Goal: Check status: Check status

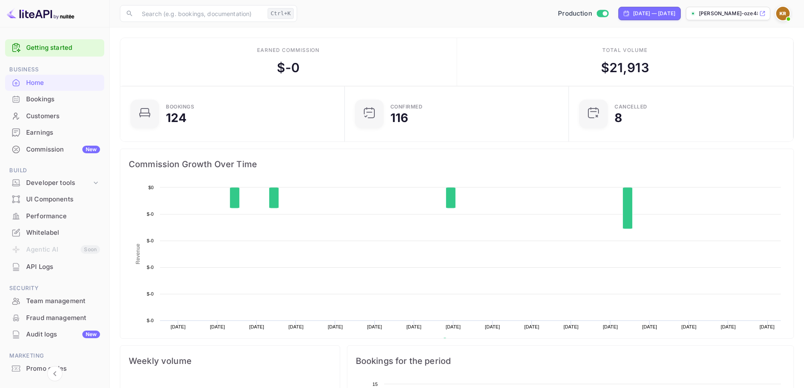
scroll to position [131, 213]
click at [63, 97] on div "Bookings" at bounding box center [63, 100] width 74 height 10
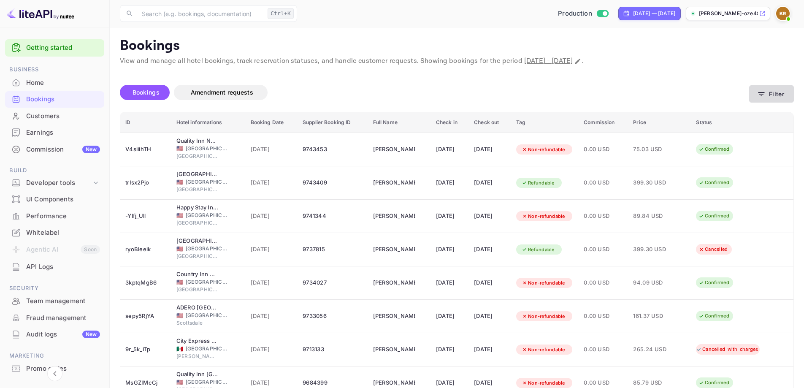
click at [762, 96] on icon "button" at bounding box center [762, 94] width 6 height 4
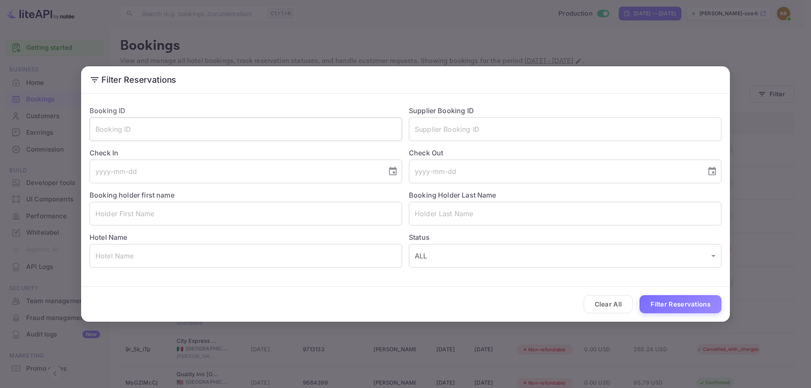
click at [192, 126] on input "text" at bounding box center [246, 129] width 312 height 24
paste input "o9c_sZGr0"
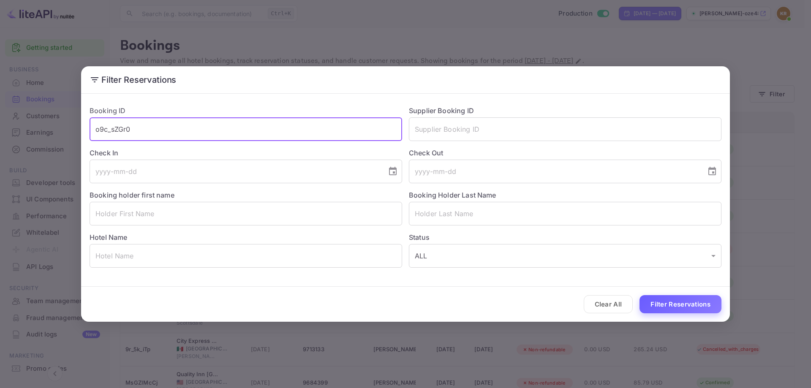
type input "o9c_sZGr0"
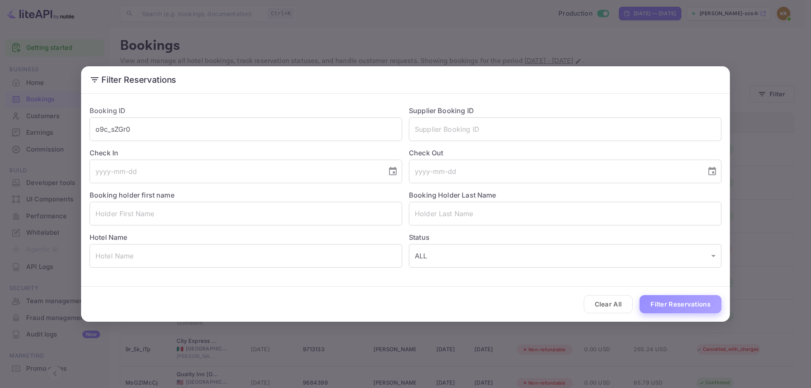
drag, startPoint x: 675, startPoint y: 309, endPoint x: 774, endPoint y: 304, distance: 99.8
click at [675, 309] on button "Filter Reservations" at bounding box center [680, 304] width 82 height 18
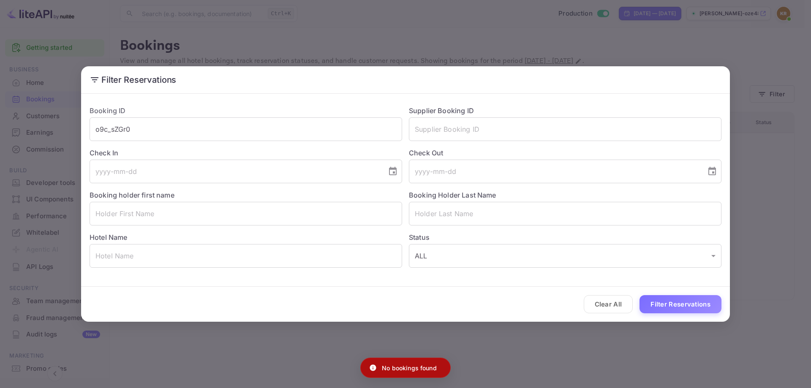
click at [762, 189] on div "Filter Reservations Booking ID o9c_sZGr0 ​ Supplier Booking ID ​ Check In ​ Che…" at bounding box center [405, 194] width 811 height 388
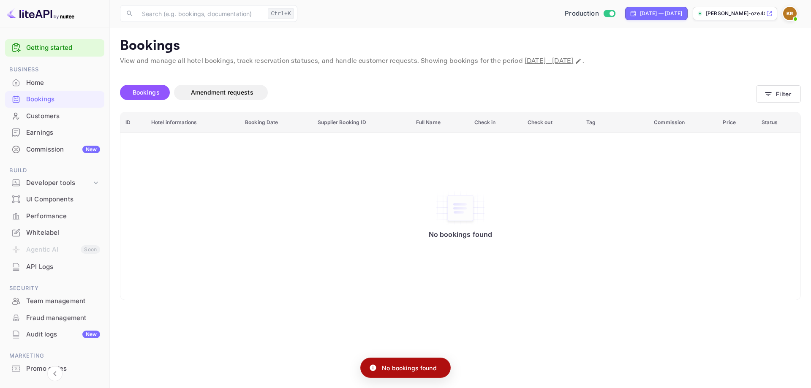
click at [787, 16] on img at bounding box center [790, 14] width 14 height 14
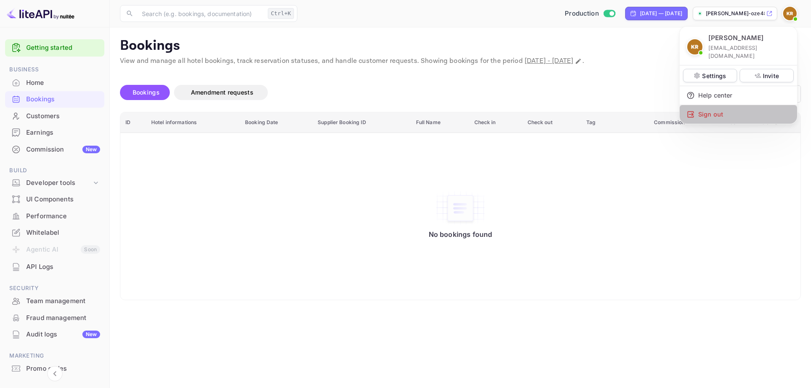
click at [724, 109] on div "Sign out" at bounding box center [737, 114] width 117 height 19
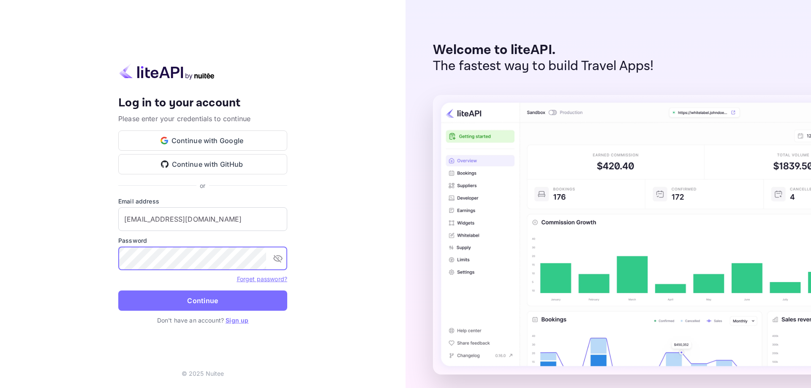
type input "[EMAIL_ADDRESS][DOMAIN_NAME]"
click at [190, 308] on button "Continue" at bounding box center [202, 301] width 169 height 20
